Goal: Task Accomplishment & Management: Use online tool/utility

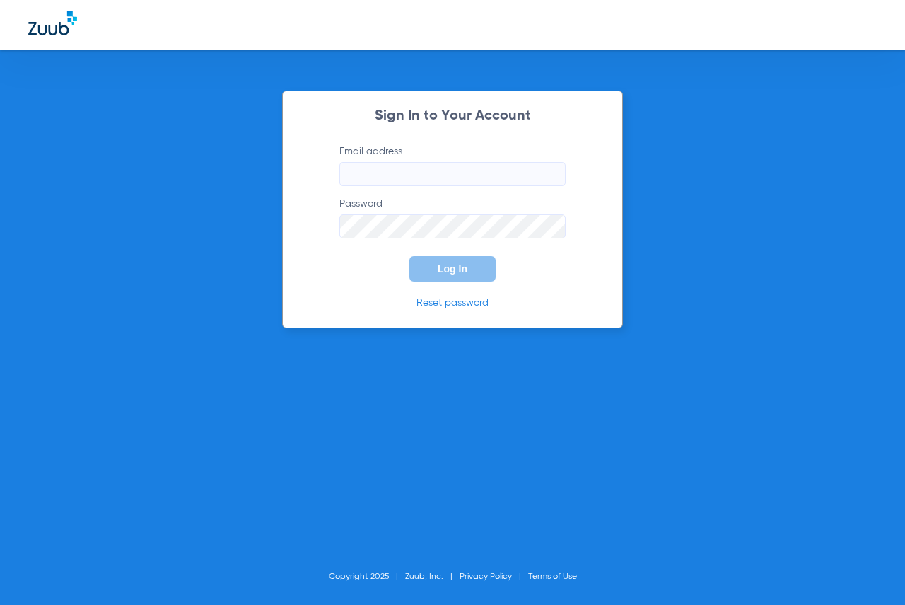
type input "[EMAIL_ADDRESS][DOMAIN_NAME]"
drag, startPoint x: 0, startPoint y: 0, endPoint x: 429, endPoint y: 264, distance: 503.8
click at [429, 264] on button "Log In" at bounding box center [452, 268] width 86 height 25
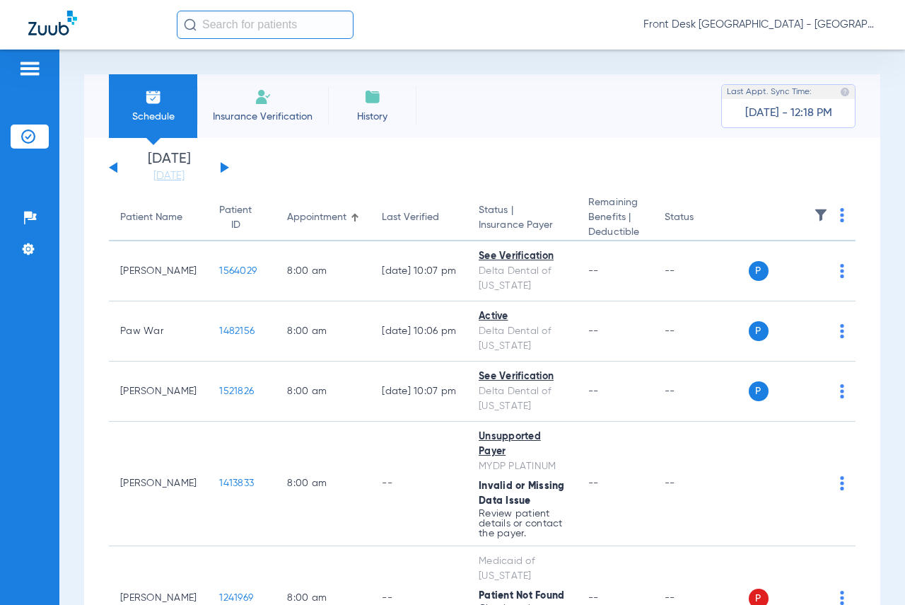
click at [221, 166] on button at bounding box center [225, 167] width 8 height 11
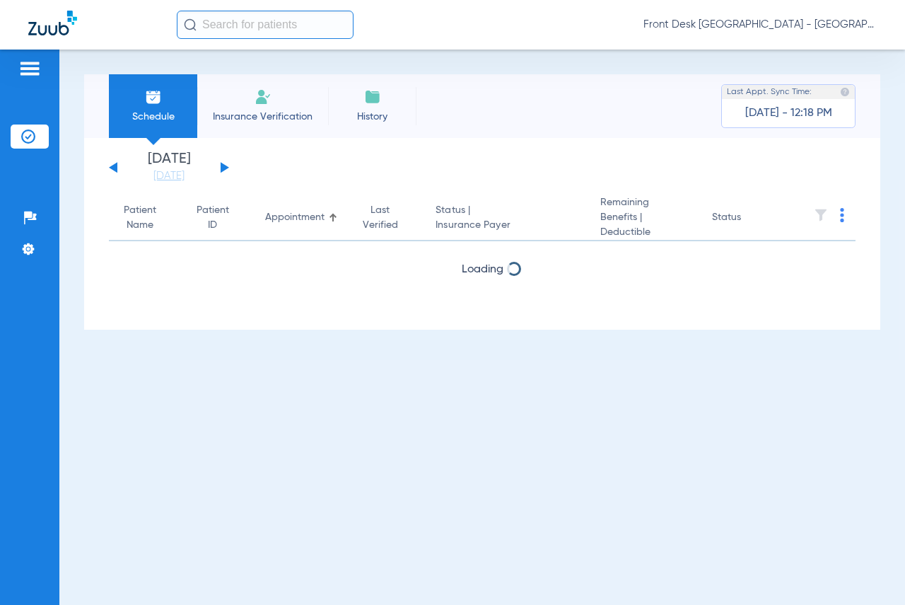
click at [221, 166] on button at bounding box center [225, 167] width 8 height 11
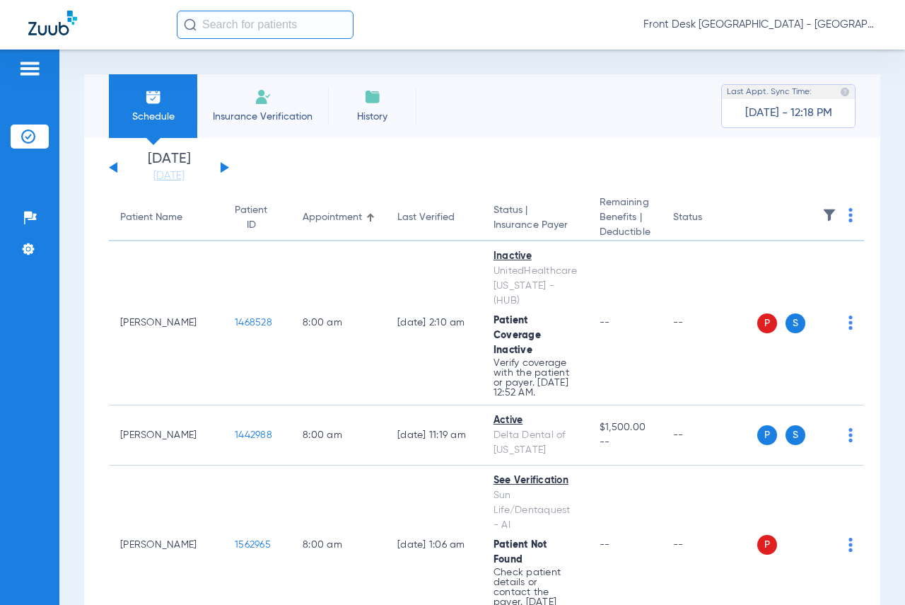
click at [822, 214] on img at bounding box center [829, 215] width 14 height 14
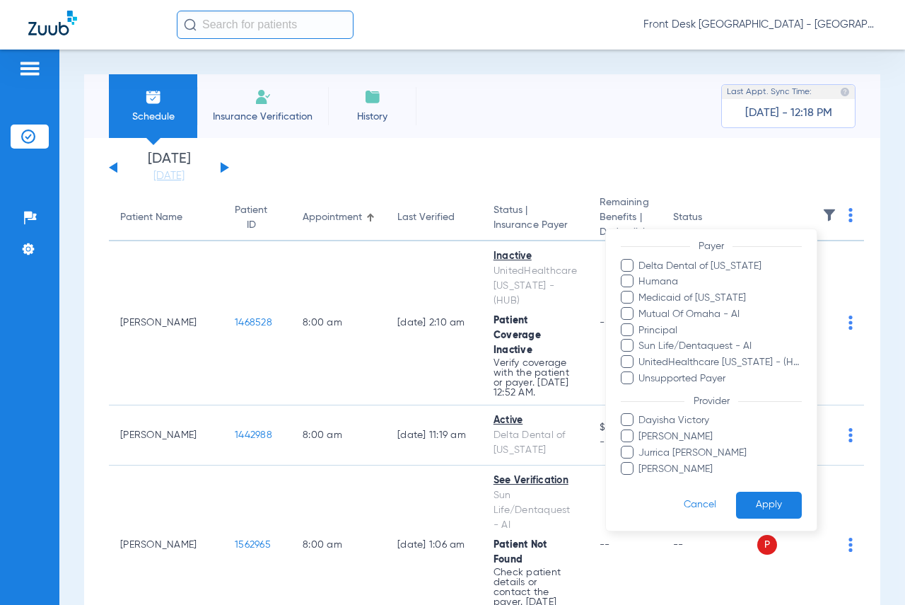
scroll to position [214, 0]
click at [631, 433] on span at bounding box center [627, 432] width 13 height 13
click at [641, 443] on input "[PERSON_NAME]" at bounding box center [641, 443] width 0 height 0
click at [751, 505] on button "Apply" at bounding box center [769, 502] width 66 height 28
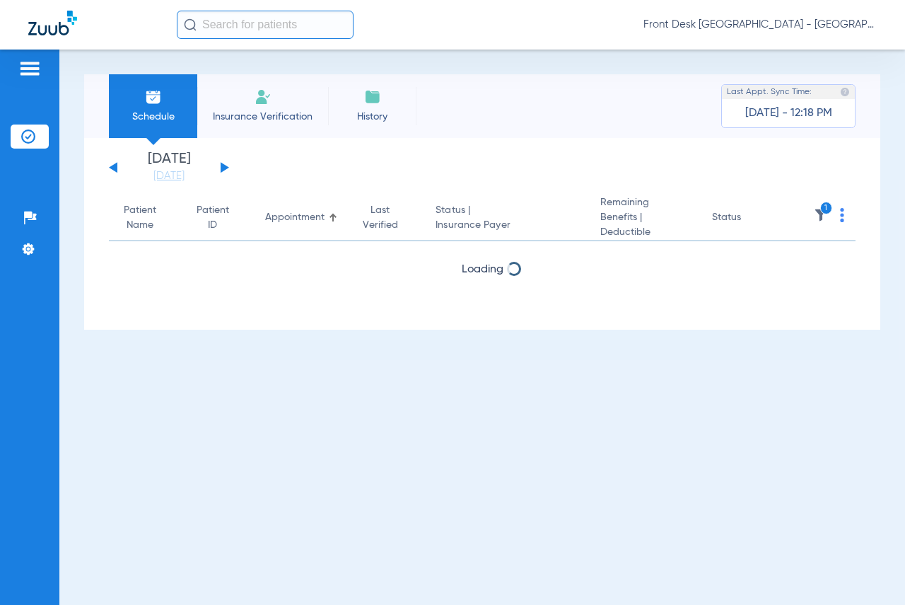
click at [527, 104] on div "Schedule Insurance Verification History Last Appt. Sync Time: [DATE] - 12:18 PM" at bounding box center [482, 106] width 796 height 64
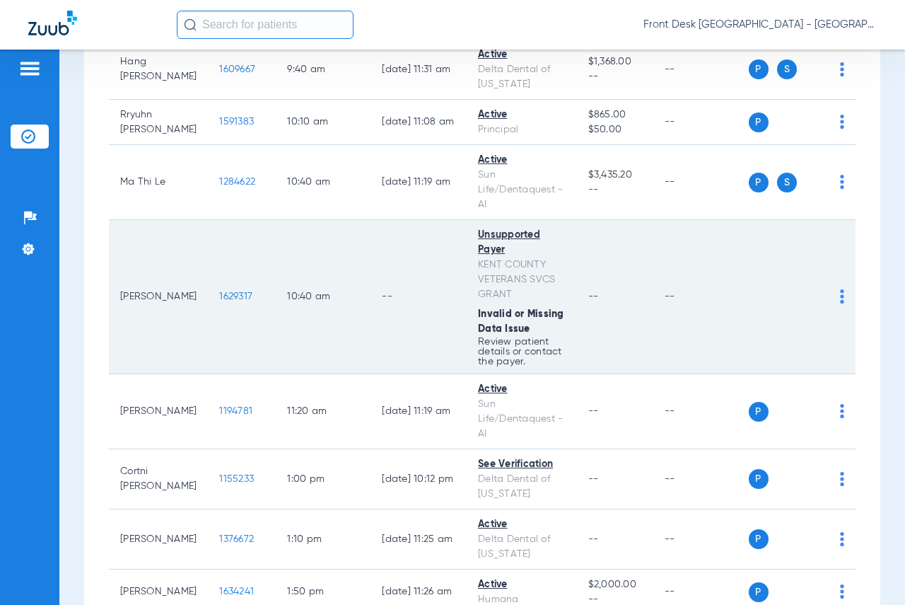
scroll to position [424, 0]
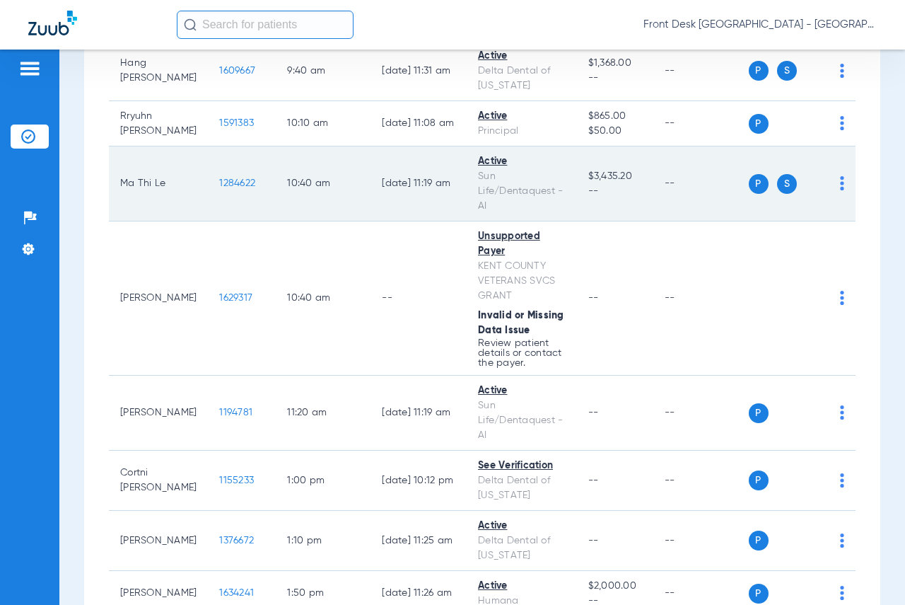
click at [219, 178] on span "1284622" at bounding box center [237, 183] width 36 height 10
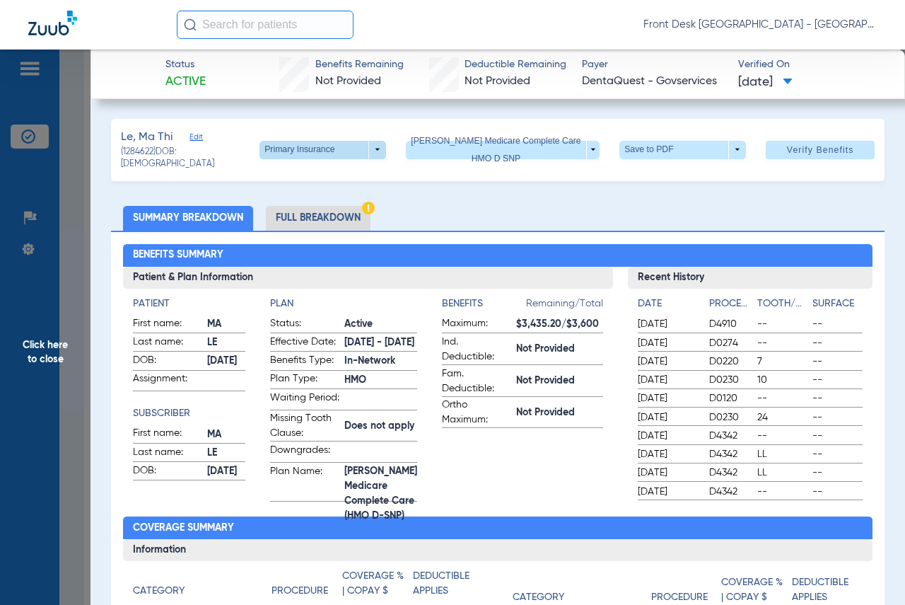
click at [278, 148] on span at bounding box center [322, 150] width 127 height 18
click at [304, 206] on span "Secondary Insurance" at bounding box center [298, 204] width 93 height 10
click at [57, 345] on span "Click here to close" at bounding box center [45, 351] width 91 height 605
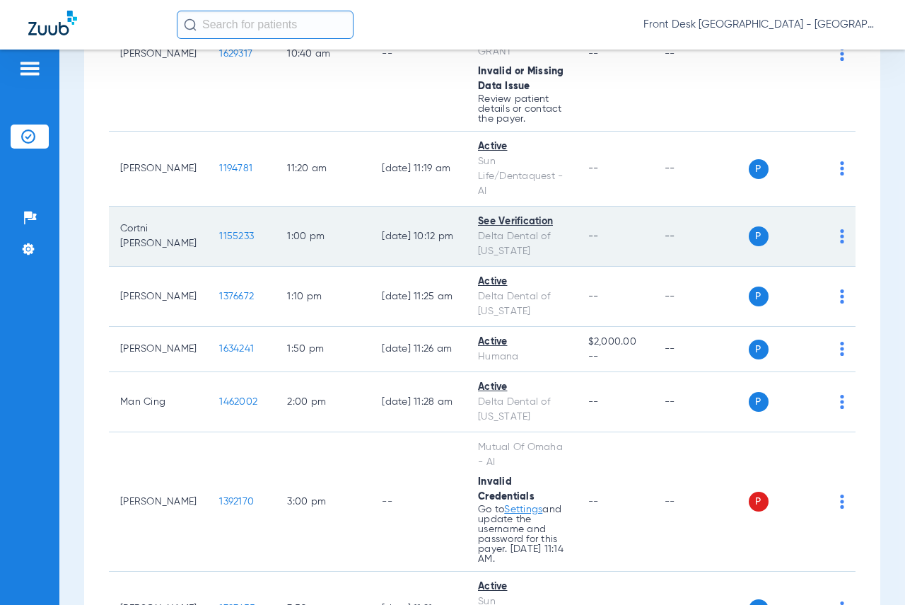
scroll to position [654, 0]
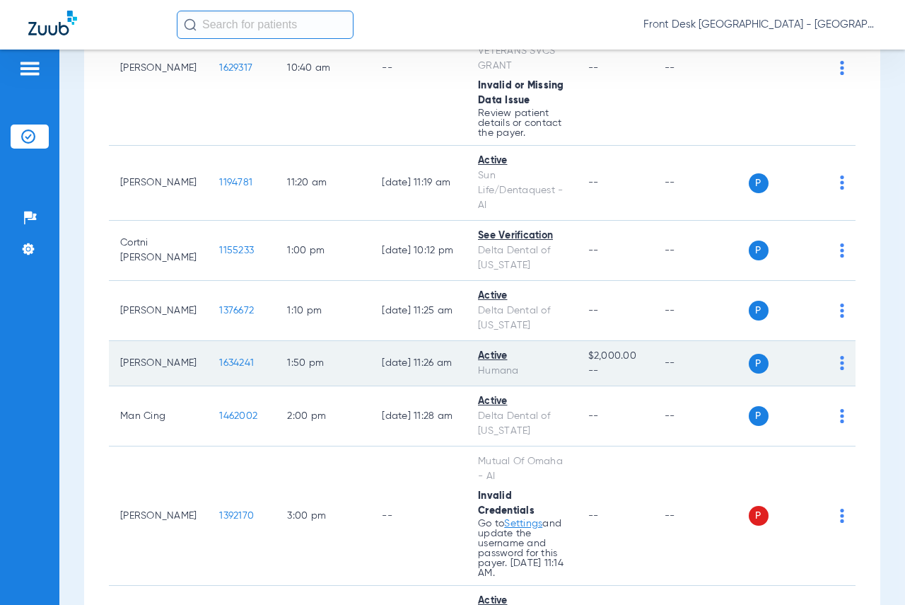
click at [219, 358] on span "1634241" at bounding box center [236, 363] width 35 height 10
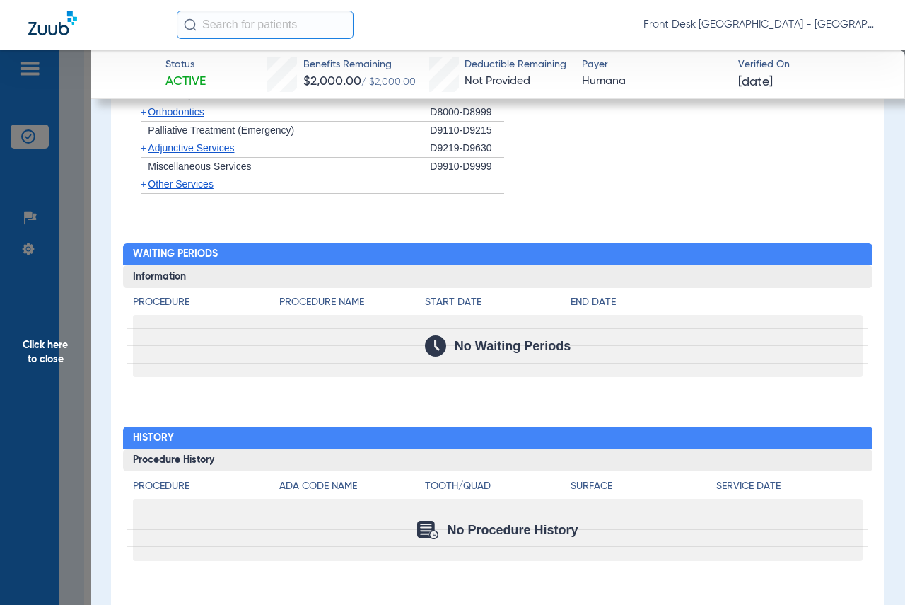
scroll to position [1348, 0]
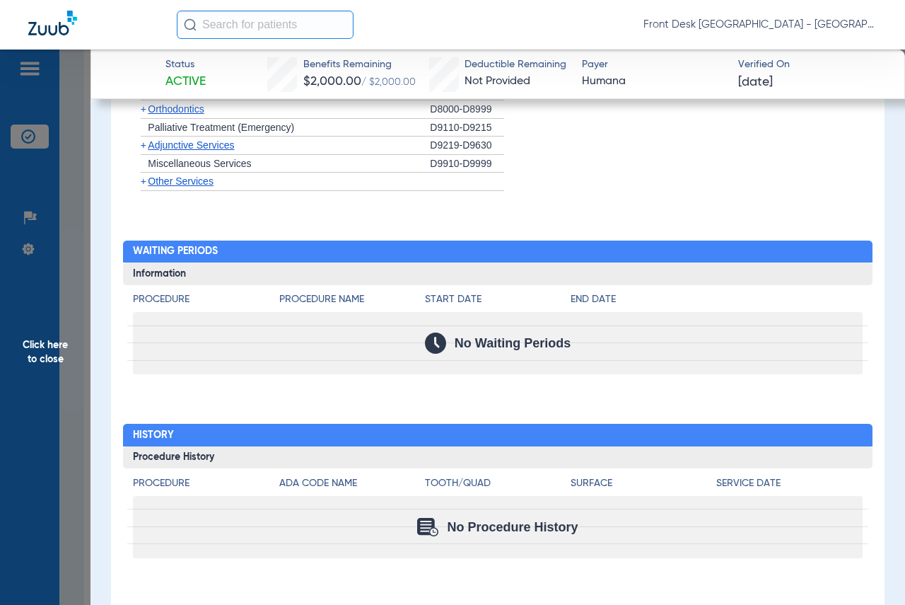
click at [45, 341] on span "Click here to close" at bounding box center [45, 351] width 91 height 605
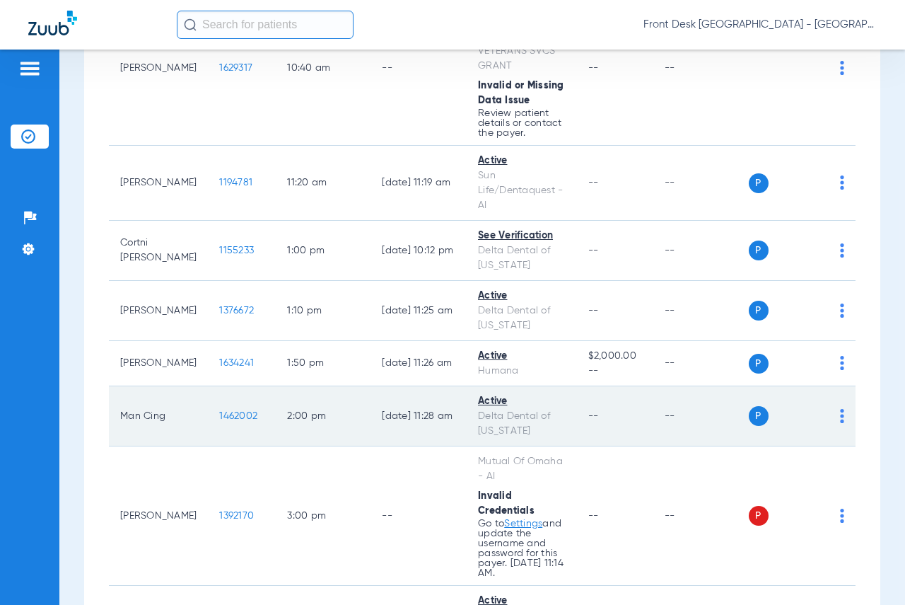
scroll to position [725, 0]
